Goal: Task Accomplishment & Management: Use online tool/utility

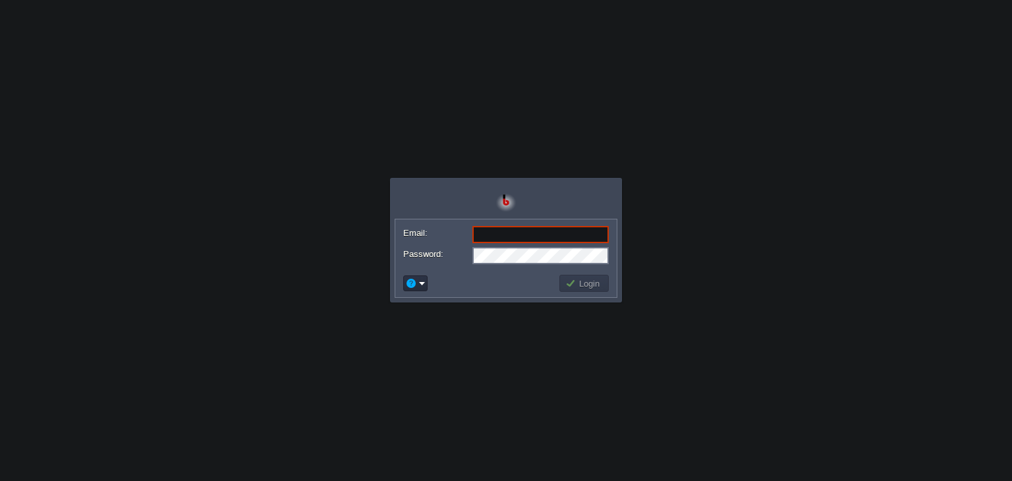
paste input "[EMAIL_ADDRESS][DOMAIN_NAME]"
type input "[EMAIL_ADDRESS][DOMAIN_NAME]"
click at [575, 280] on button "Login" at bounding box center [584, 283] width 38 height 12
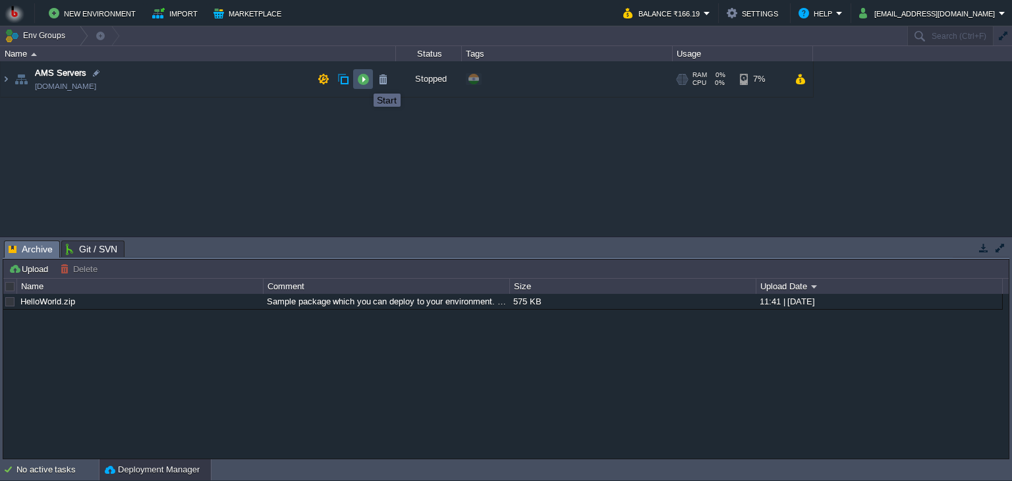
click at [364, 82] on button "button" at bounding box center [363, 79] width 12 height 12
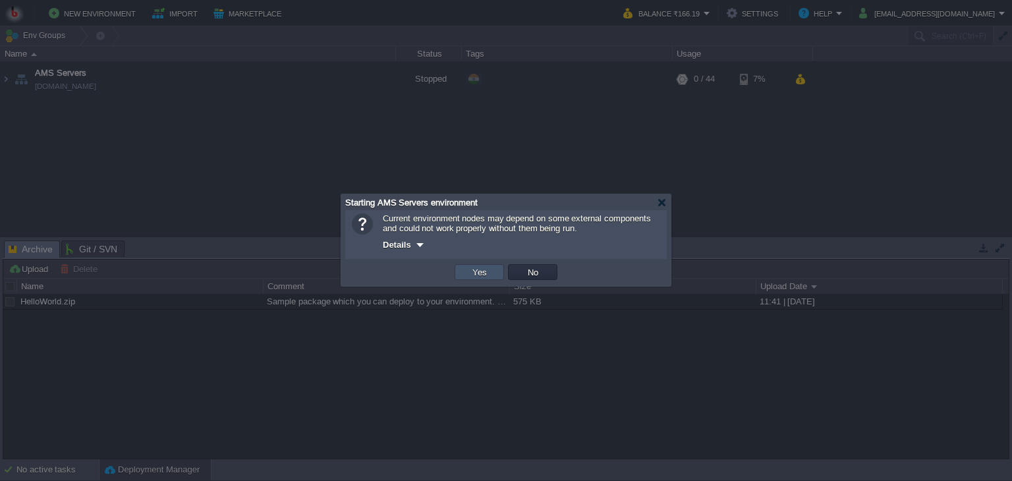
click at [485, 269] on button "Yes" at bounding box center [479, 272] width 22 height 12
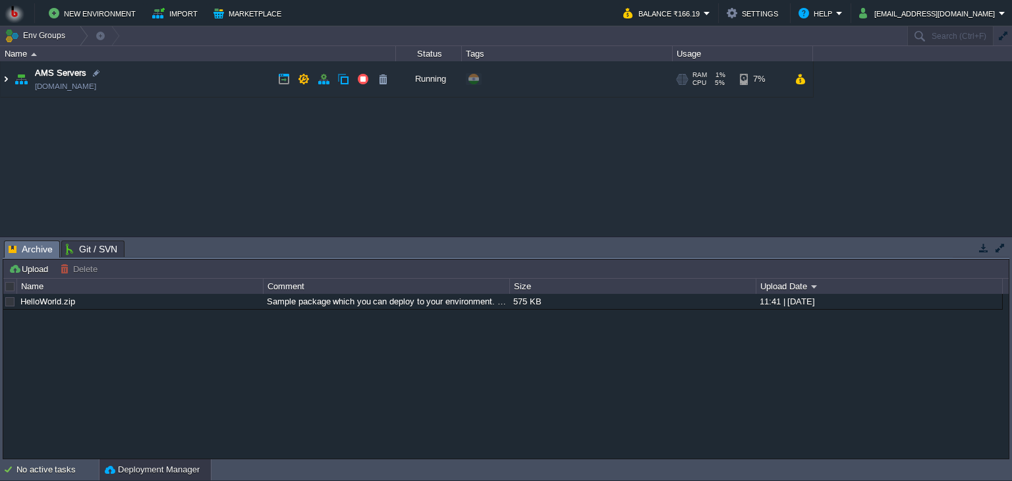
click at [7, 78] on img at bounding box center [6, 79] width 11 height 36
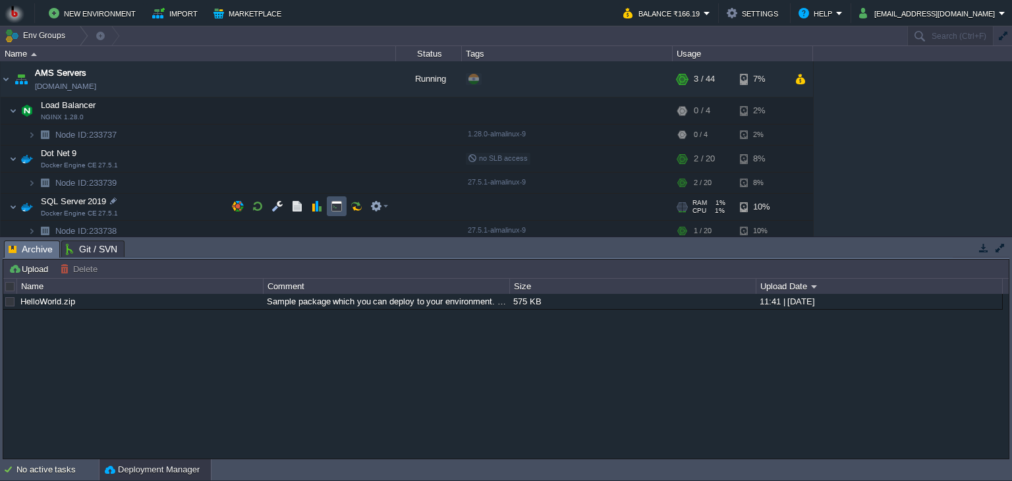
click at [340, 206] on button "button" at bounding box center [337, 206] width 12 height 12
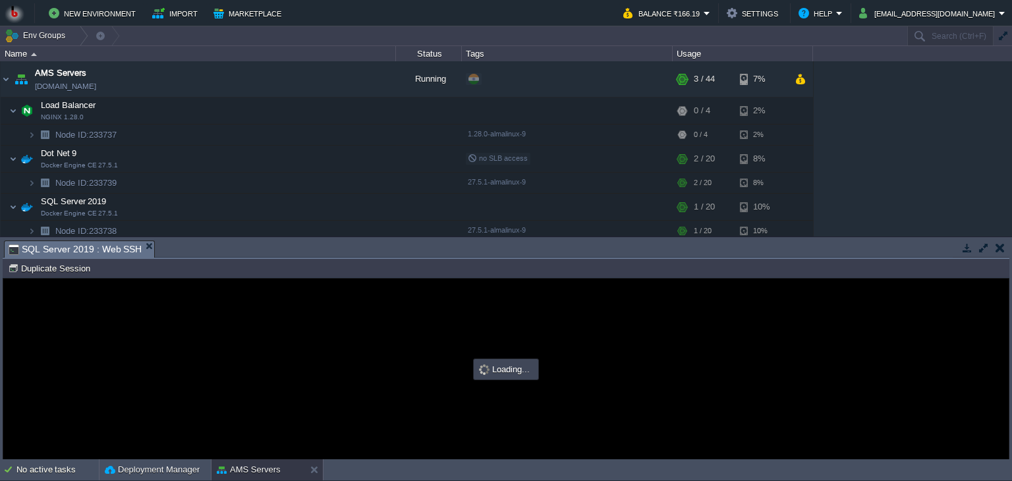
type input "#000000"
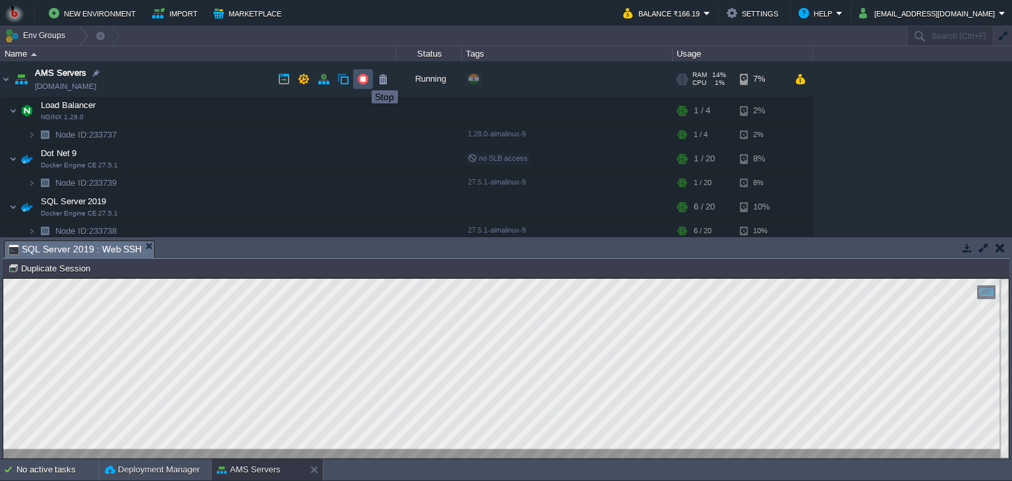
click at [362, 78] on button "button" at bounding box center [363, 79] width 12 height 12
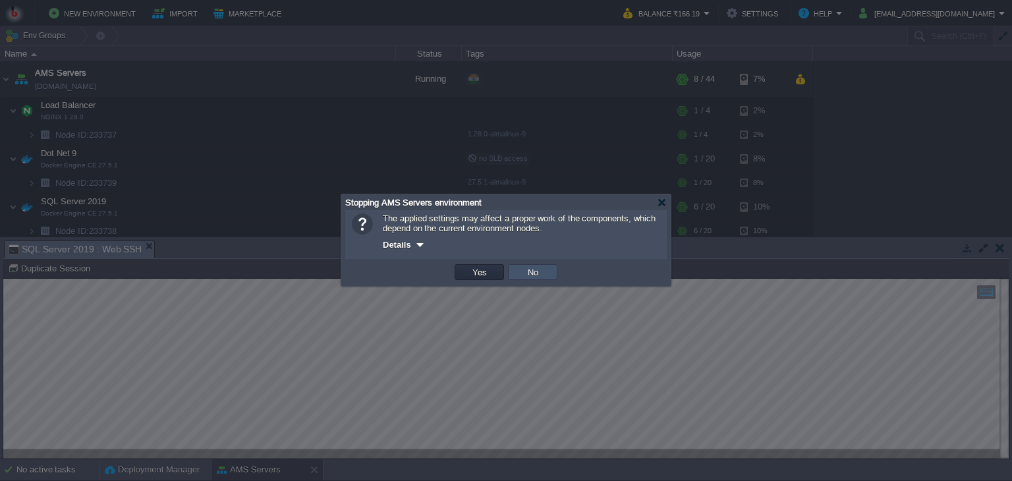
click at [532, 269] on button "No" at bounding box center [533, 272] width 18 height 12
